Goal: Information Seeking & Learning: Learn about a topic

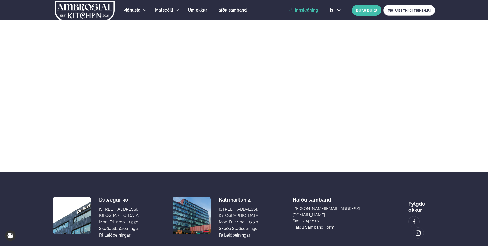
click at [307, 11] on link "Innskráning" at bounding box center [302, 10] width 29 height 5
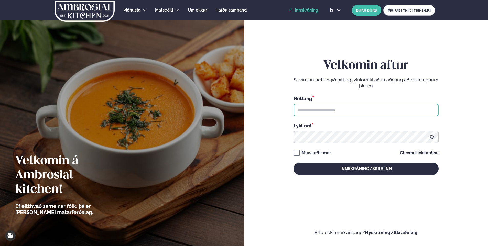
type input "**********"
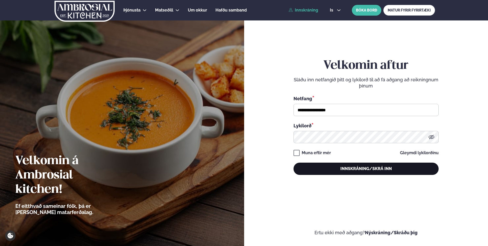
click at [364, 165] on button "Innskráning/Skrá inn" at bounding box center [365, 169] width 145 height 12
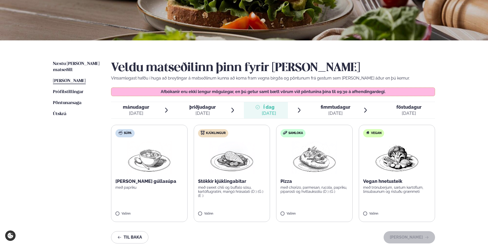
scroll to position [77, 0]
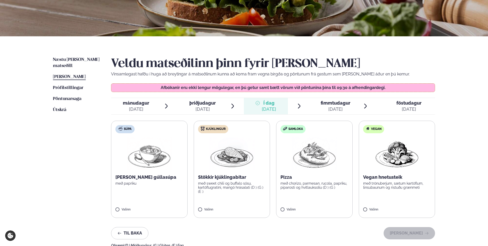
click at [328, 104] on span "fimmtudagur" at bounding box center [335, 102] width 30 height 5
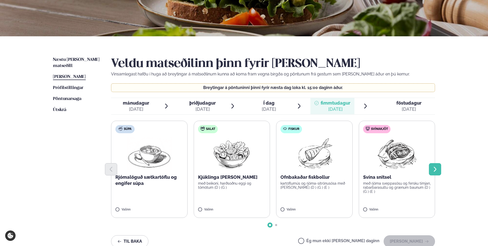
click at [434, 172] on icon "Next slide" at bounding box center [435, 169] width 6 height 6
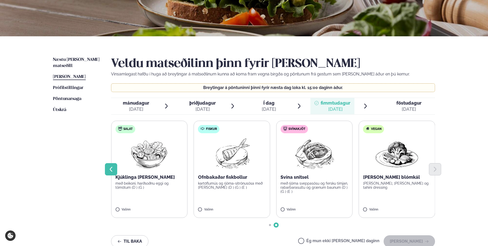
click at [112, 170] on icon "Previous slide" at bounding box center [111, 169] width 6 height 6
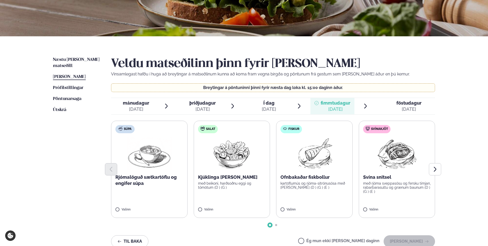
click at [396, 102] on span "föstudagur fös. [DATE]" at bounding box center [405, 106] width 58 height 16
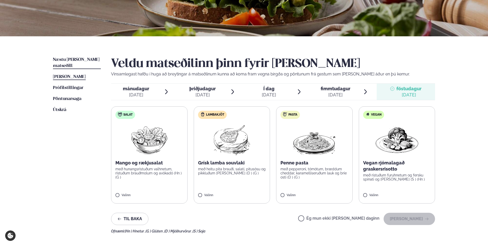
click at [85, 61] on span "Næstu [PERSON_NAME] matseðill" at bounding box center [76, 63] width 47 height 10
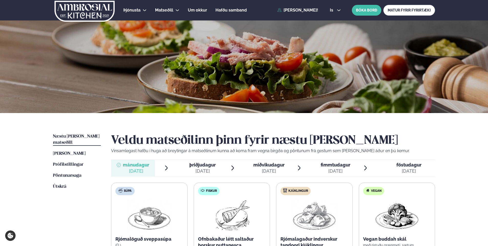
click at [262, 171] on div "[DATE]" at bounding box center [268, 171] width 31 height 6
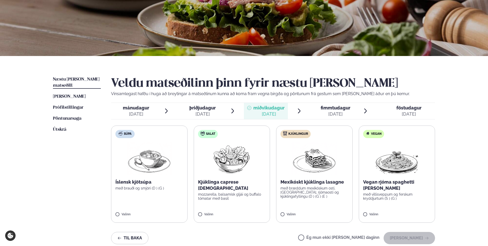
scroll to position [77, 0]
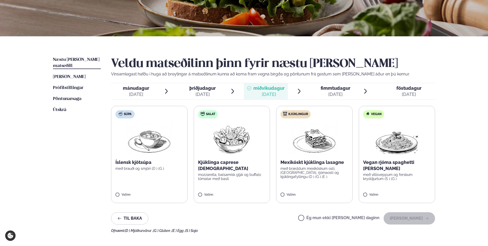
click at [148, 91] on div "[DATE]" at bounding box center [136, 94] width 26 height 6
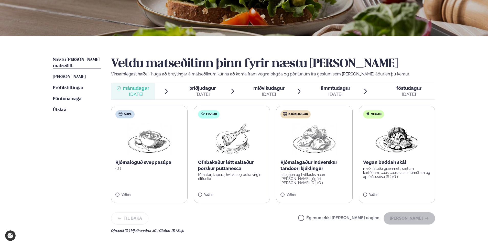
click at [217, 86] on span "þriðjudagur þri. [DATE]" at bounding box center [199, 91] width 44 height 16
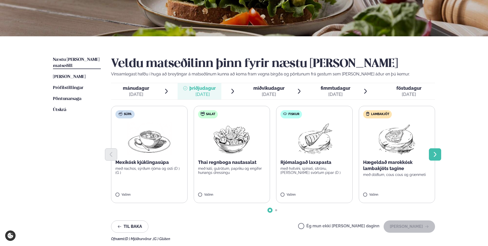
click at [434, 154] on icon "Next slide" at bounding box center [435, 154] width 6 height 6
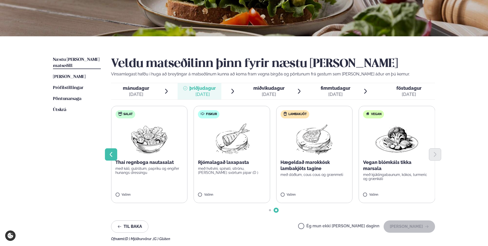
click at [107, 153] on button "Previous slide" at bounding box center [111, 154] width 12 height 12
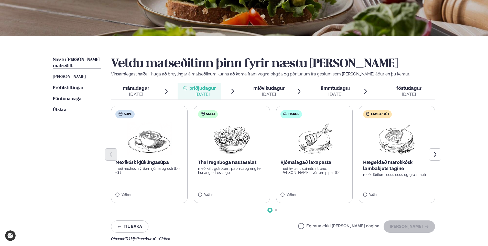
click at [347, 88] on span "fimmtudagur" at bounding box center [335, 87] width 30 height 5
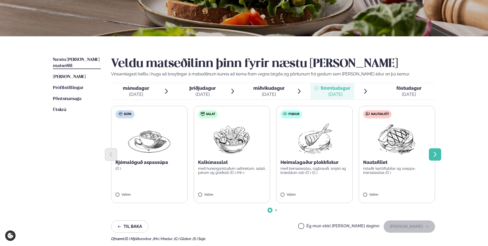
click at [437, 153] on icon "Next slide" at bounding box center [435, 154] width 6 height 6
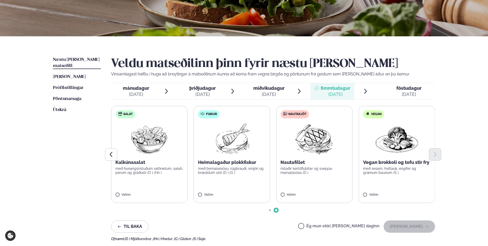
click at [413, 90] on span "föstudagur" at bounding box center [408, 87] width 25 height 5
